Goal: Task Accomplishment & Management: Manage account settings

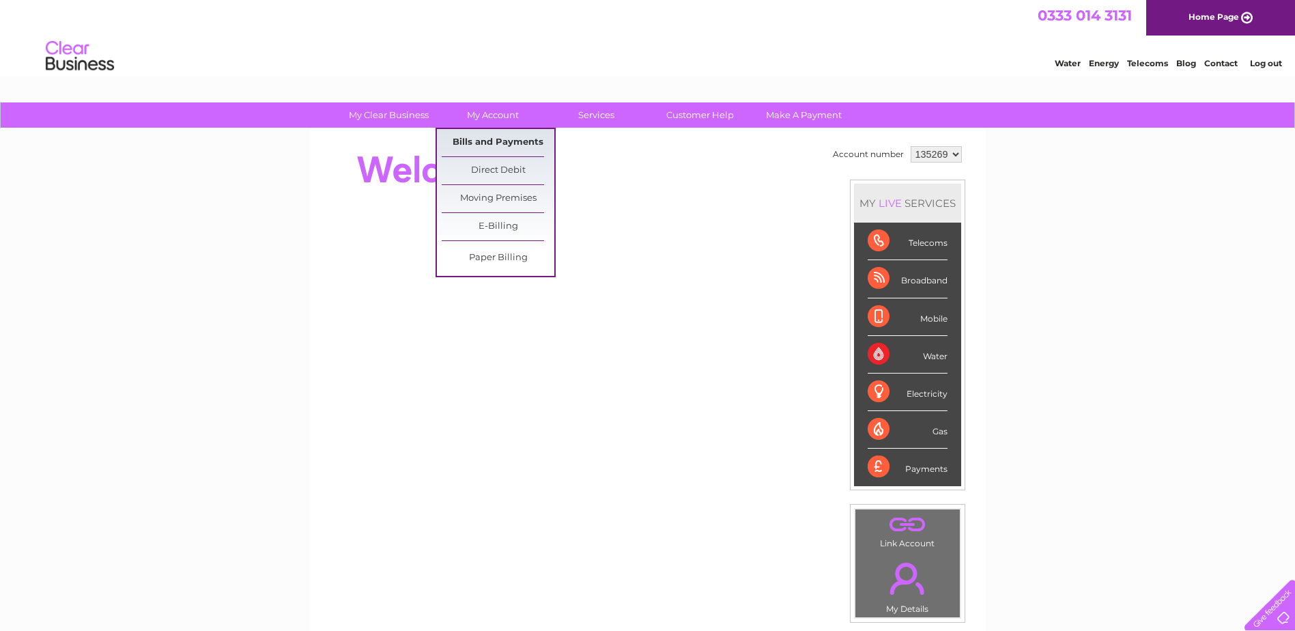
click at [491, 144] on link "Bills and Payments" at bounding box center [498, 142] width 113 height 27
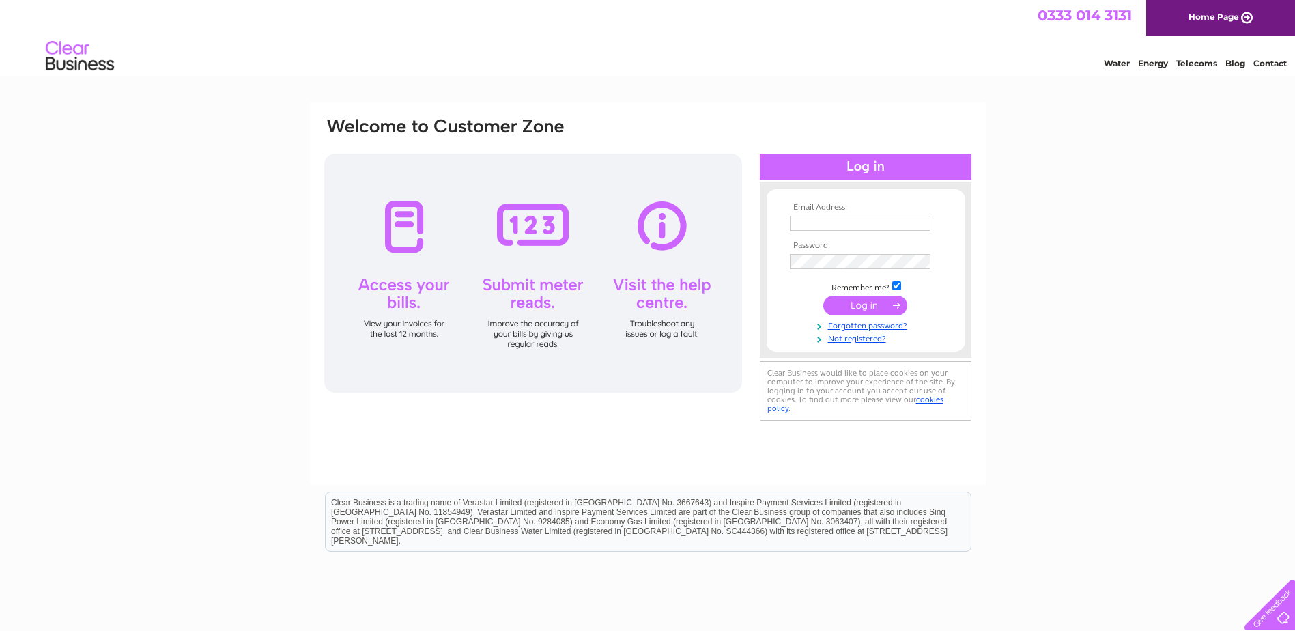
type input "tigastor@msn.com"
click at [855, 300] on input "submit" at bounding box center [865, 305] width 84 height 19
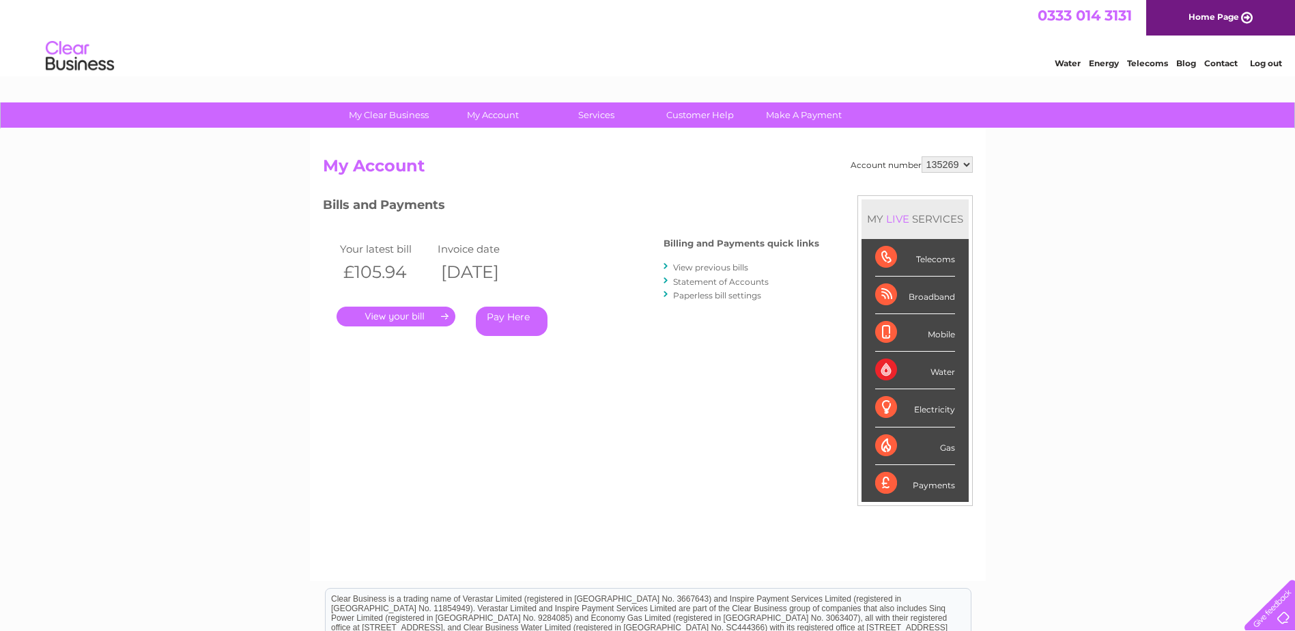
click at [394, 319] on link "." at bounding box center [395, 316] width 119 height 20
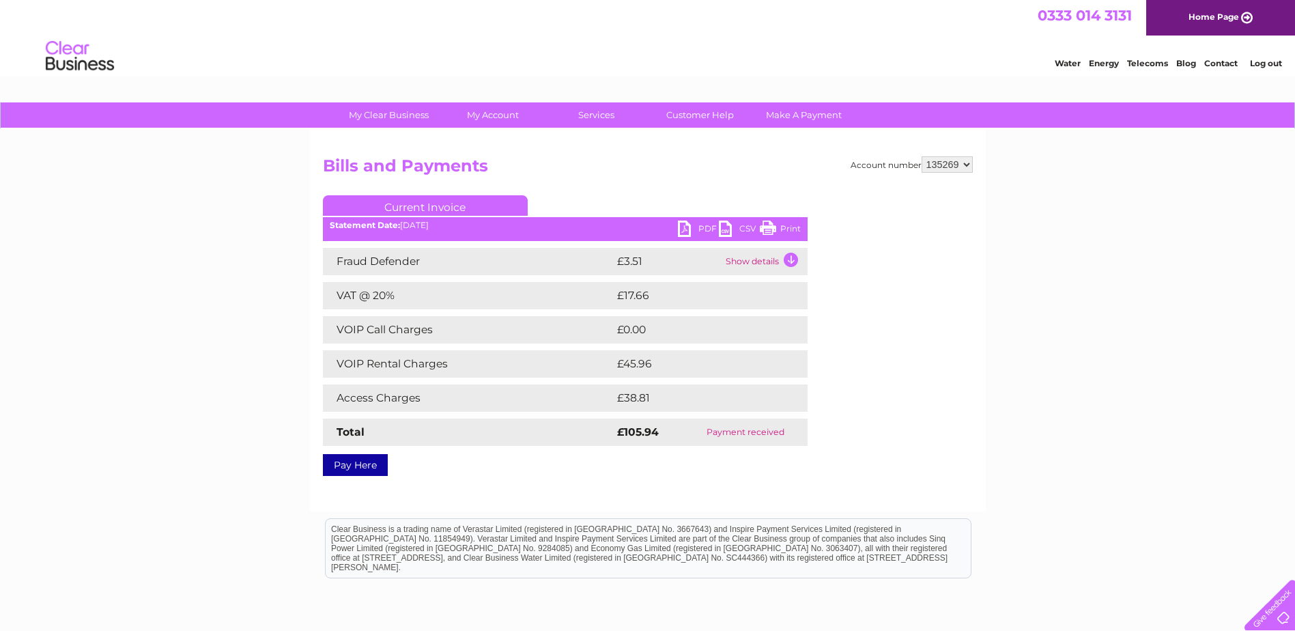
click at [682, 227] on link "PDF" at bounding box center [698, 230] width 41 height 20
